Goal: Find specific page/section: Find specific page/section

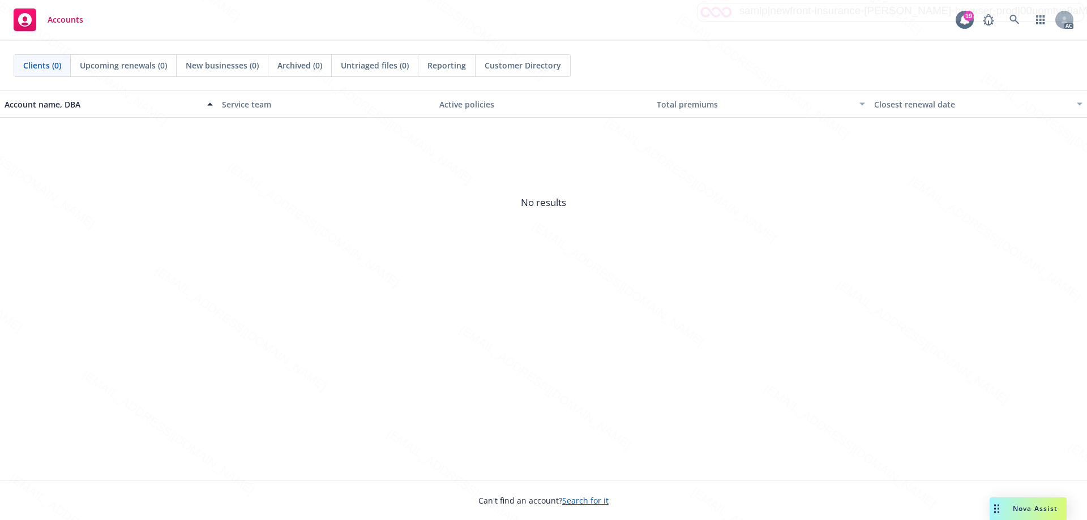
click at [934, 269] on span "No results" at bounding box center [543, 203] width 1087 height 170
